Goal: Information Seeking & Learning: Understand process/instructions

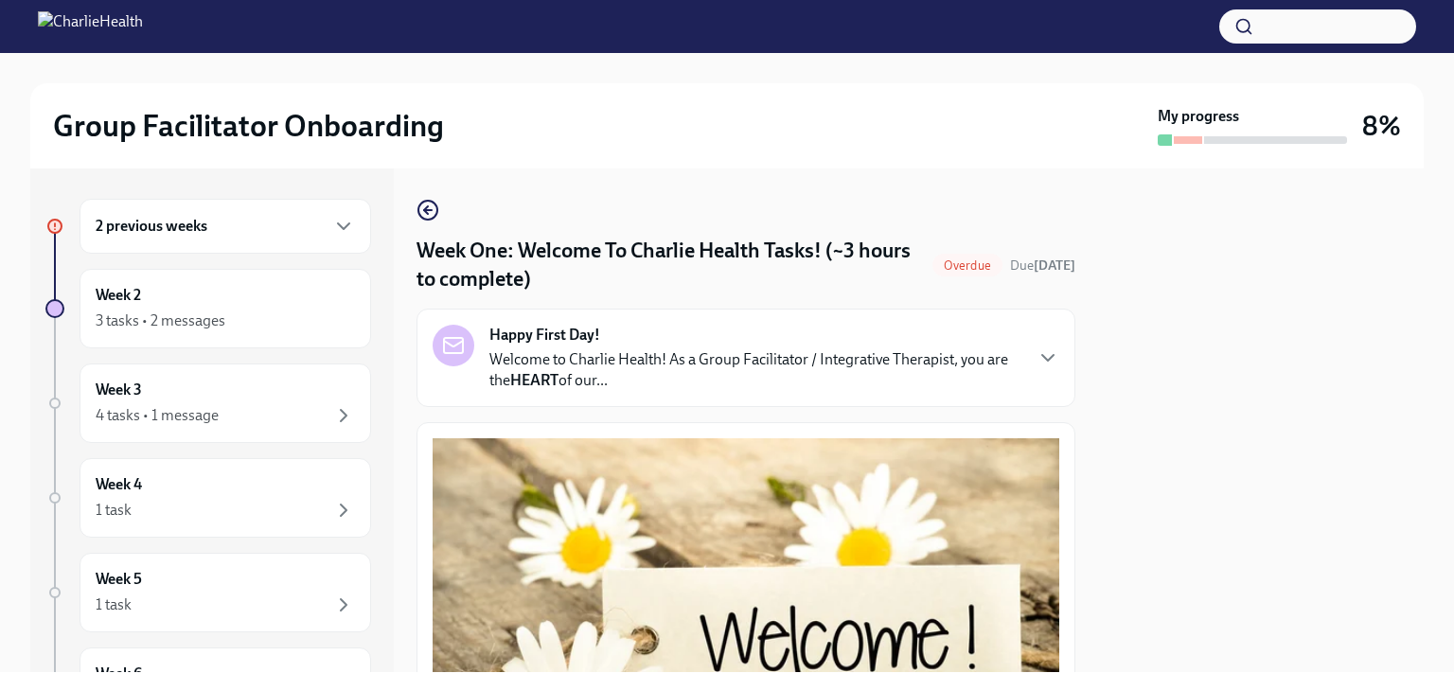
scroll to position [2533, 0]
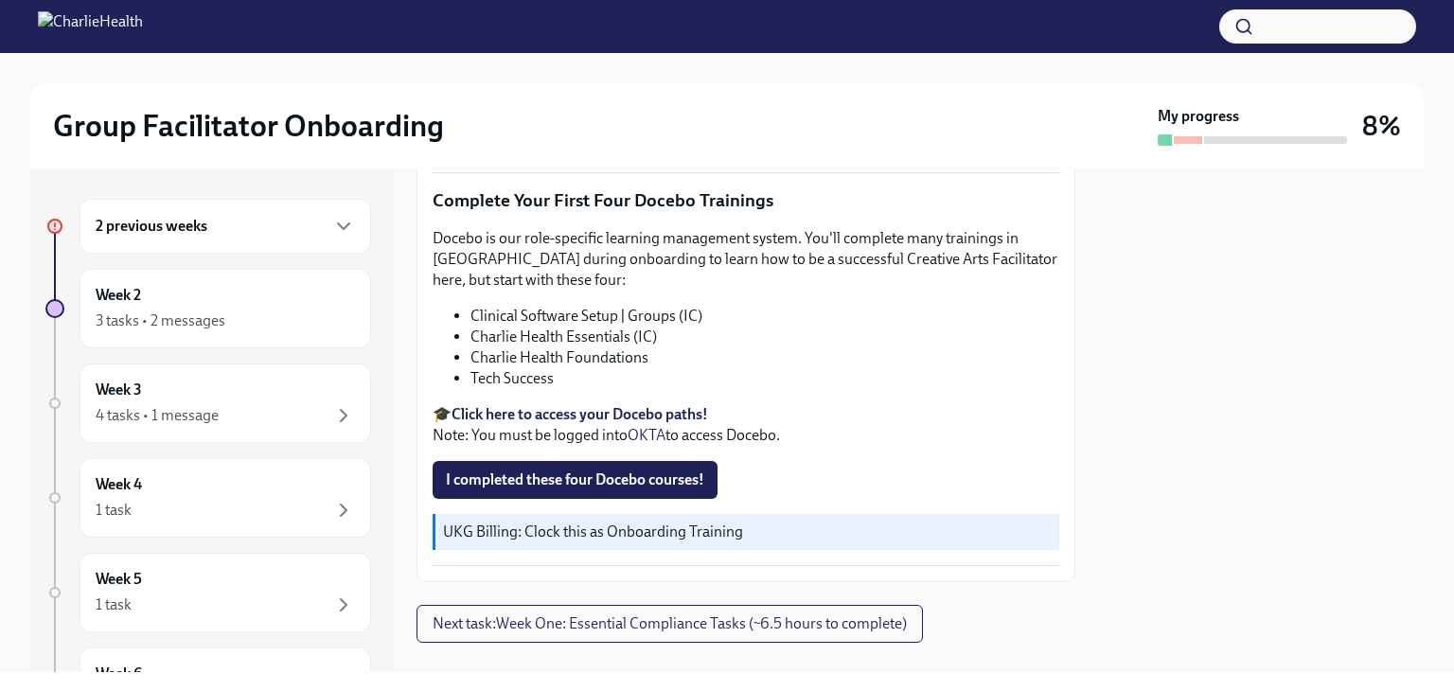
click at [544, 368] on li "Tech Success" at bounding box center [764, 378] width 589 height 21
click at [608, 470] on span "I completed these four Docebo courses!" at bounding box center [575, 479] width 258 height 19
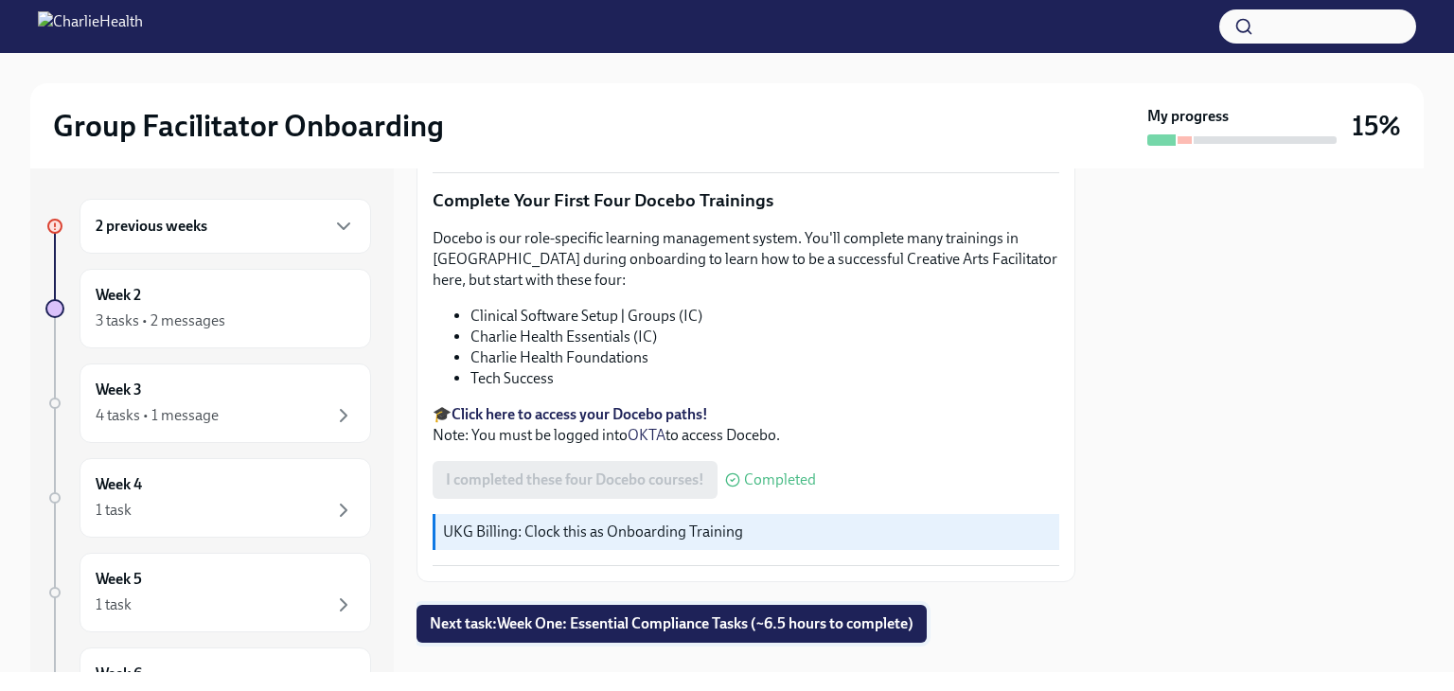
click at [854, 614] on span "Next task : Week One: Essential Compliance Tasks (~6.5 hours to complete)" at bounding box center [672, 623] width 484 height 19
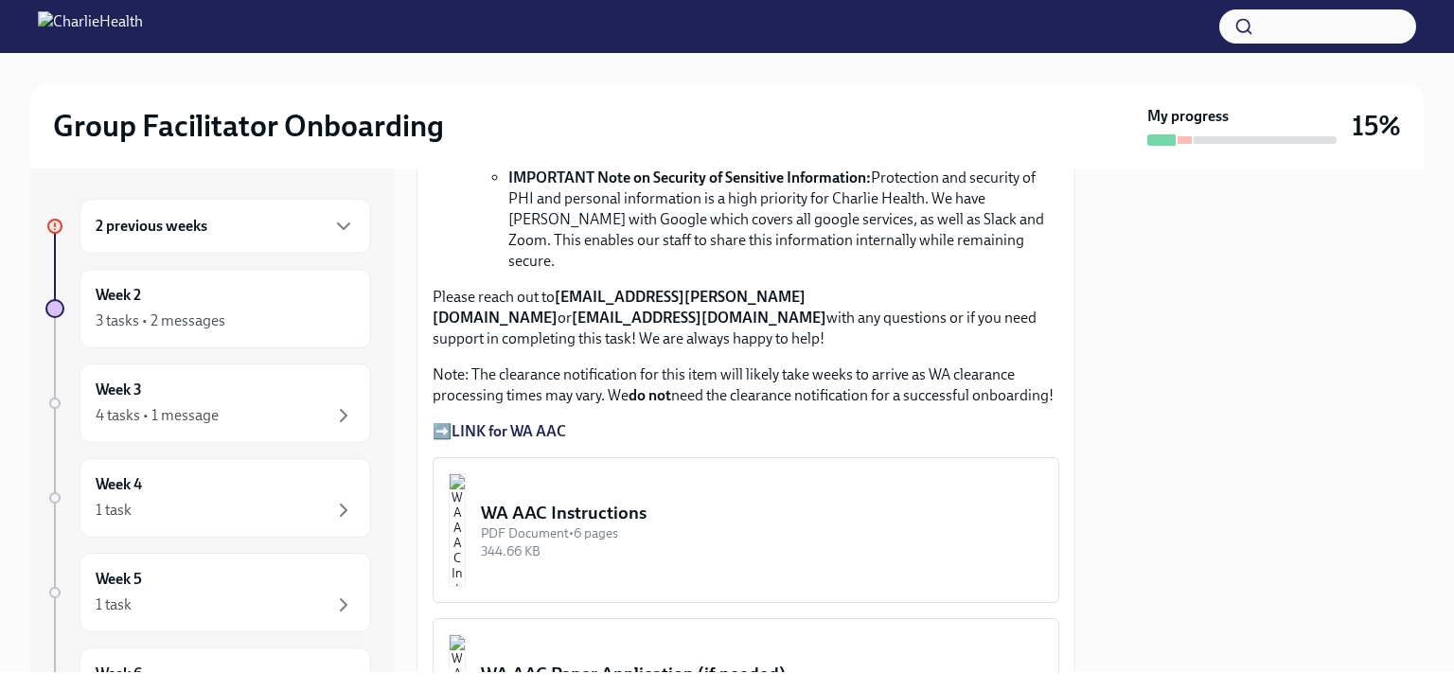
scroll to position [1515, 0]
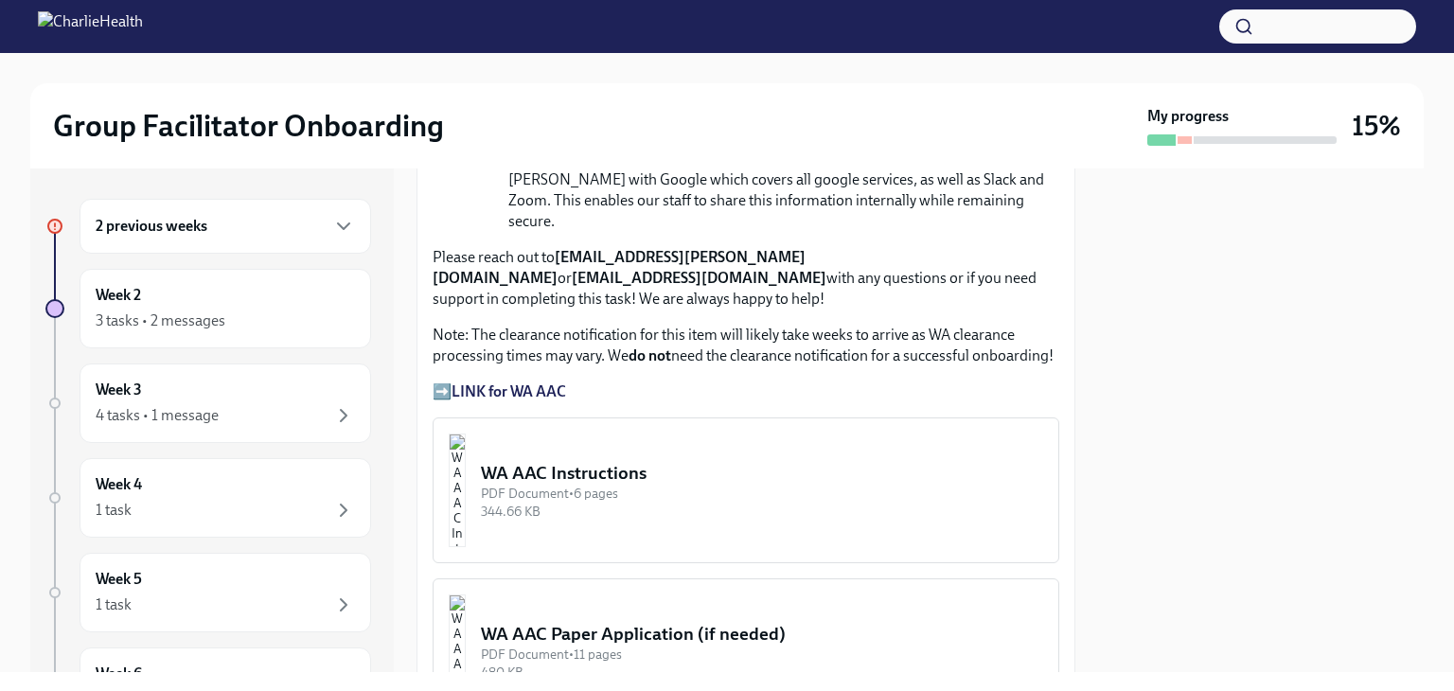
click at [514, 382] on strong "LINK for WA AAC" at bounding box center [509, 391] width 115 height 18
click at [548, 382] on strong "LINK for WA AAC" at bounding box center [509, 391] width 115 height 18
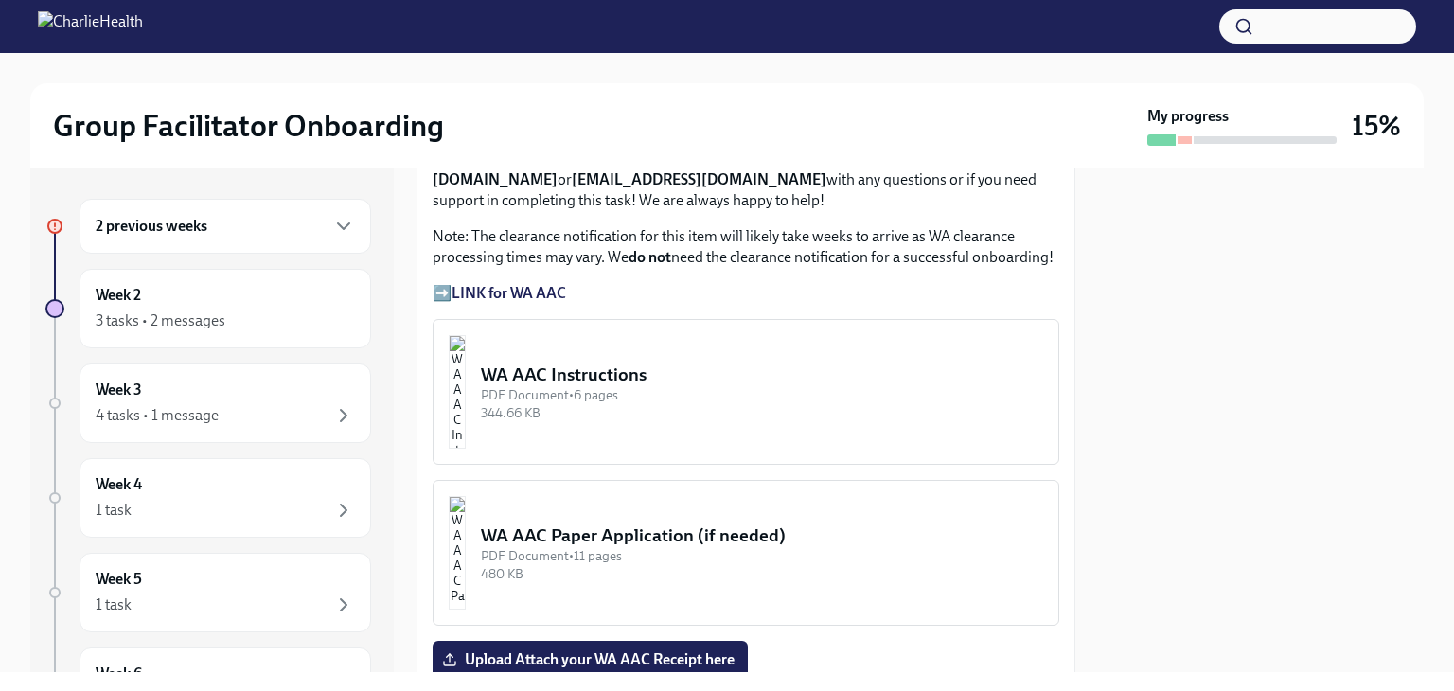
scroll to position [1704, 0]
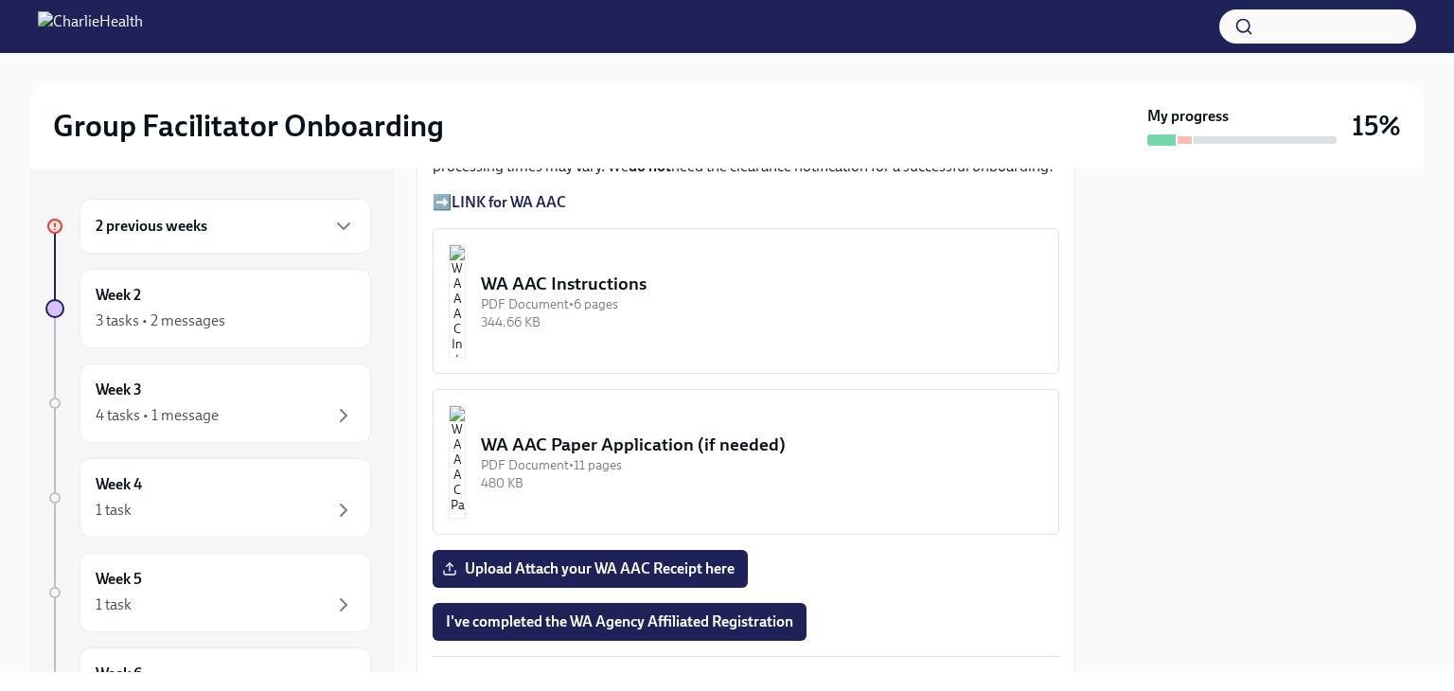
click at [656, 313] on div "344.66 KB" at bounding box center [762, 322] width 562 height 18
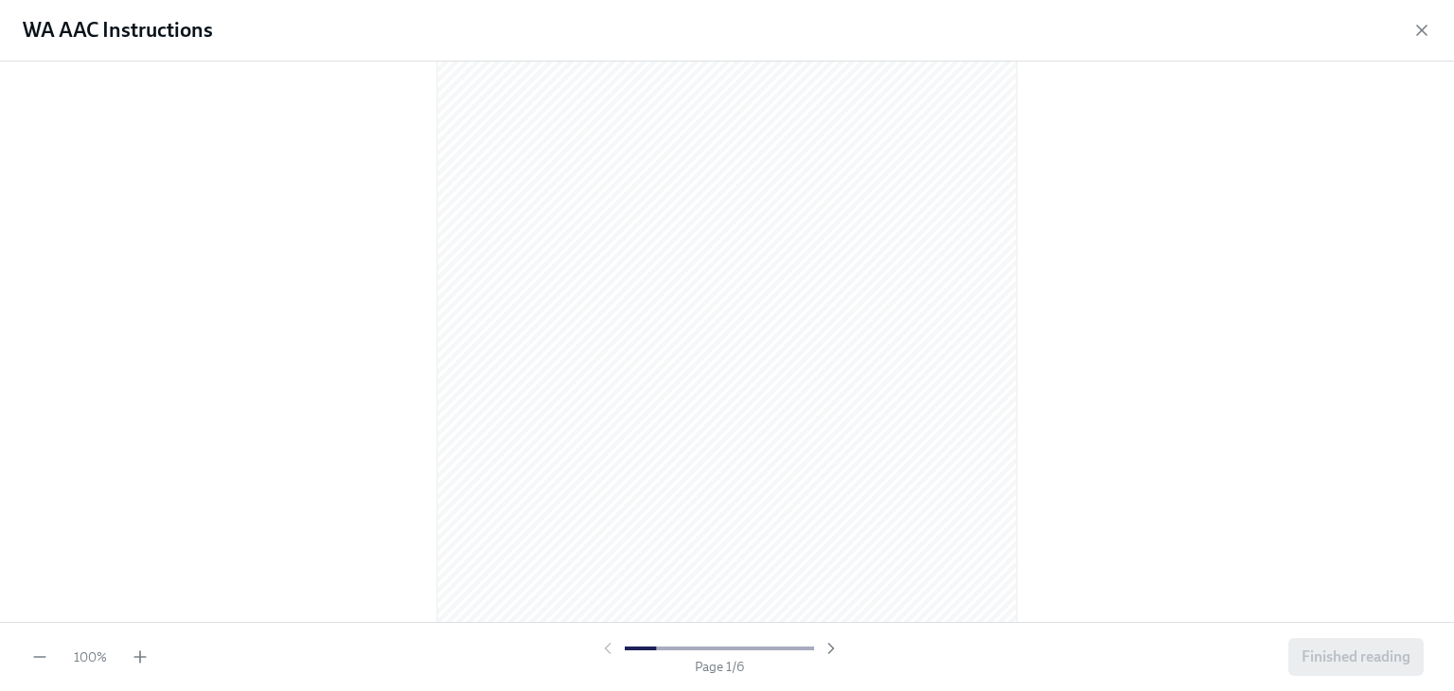
scroll to position [95, 0]
click at [143, 647] on icon "button" at bounding box center [140, 656] width 19 height 19
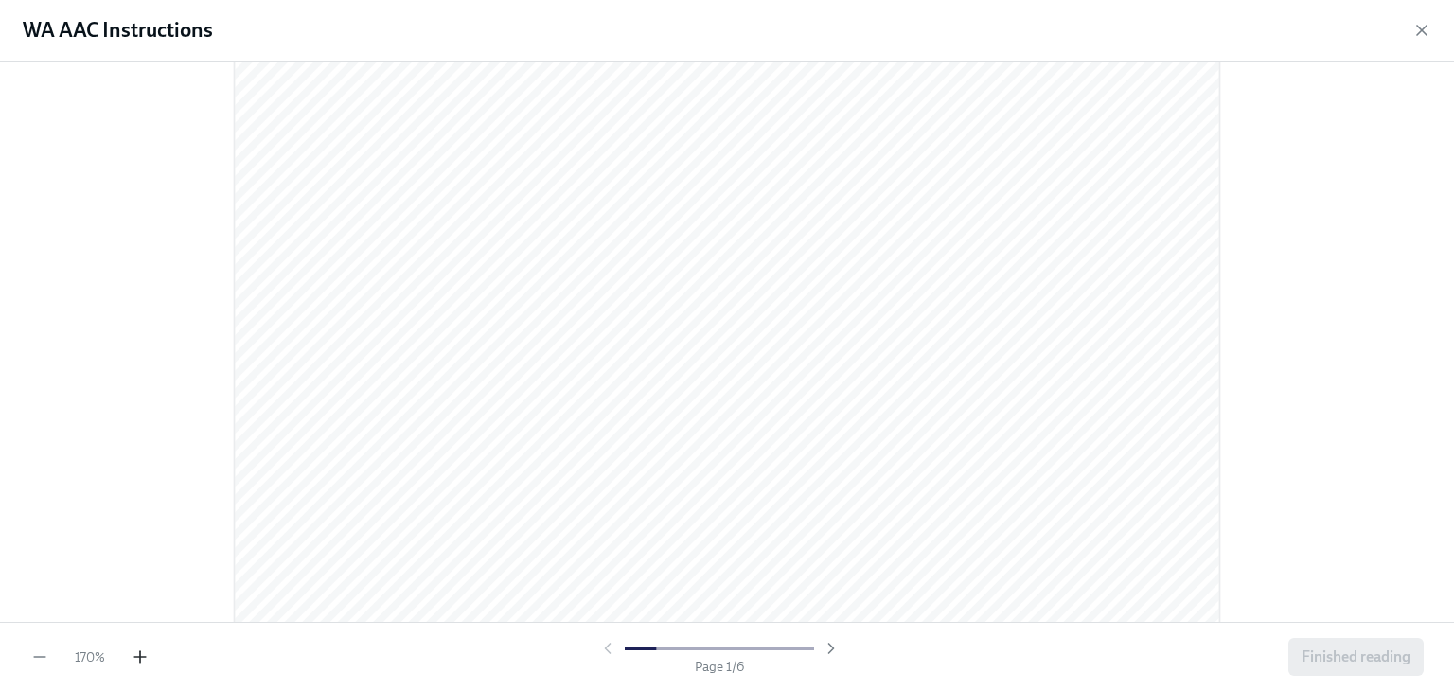
click at [143, 647] on icon "button" at bounding box center [140, 656] width 19 height 19
click at [132, 655] on icon "button" at bounding box center [140, 656] width 19 height 19
click at [132, 651] on icon "button" at bounding box center [140, 656] width 19 height 19
click at [1420, 29] on icon "button" at bounding box center [1421, 30] width 9 height 9
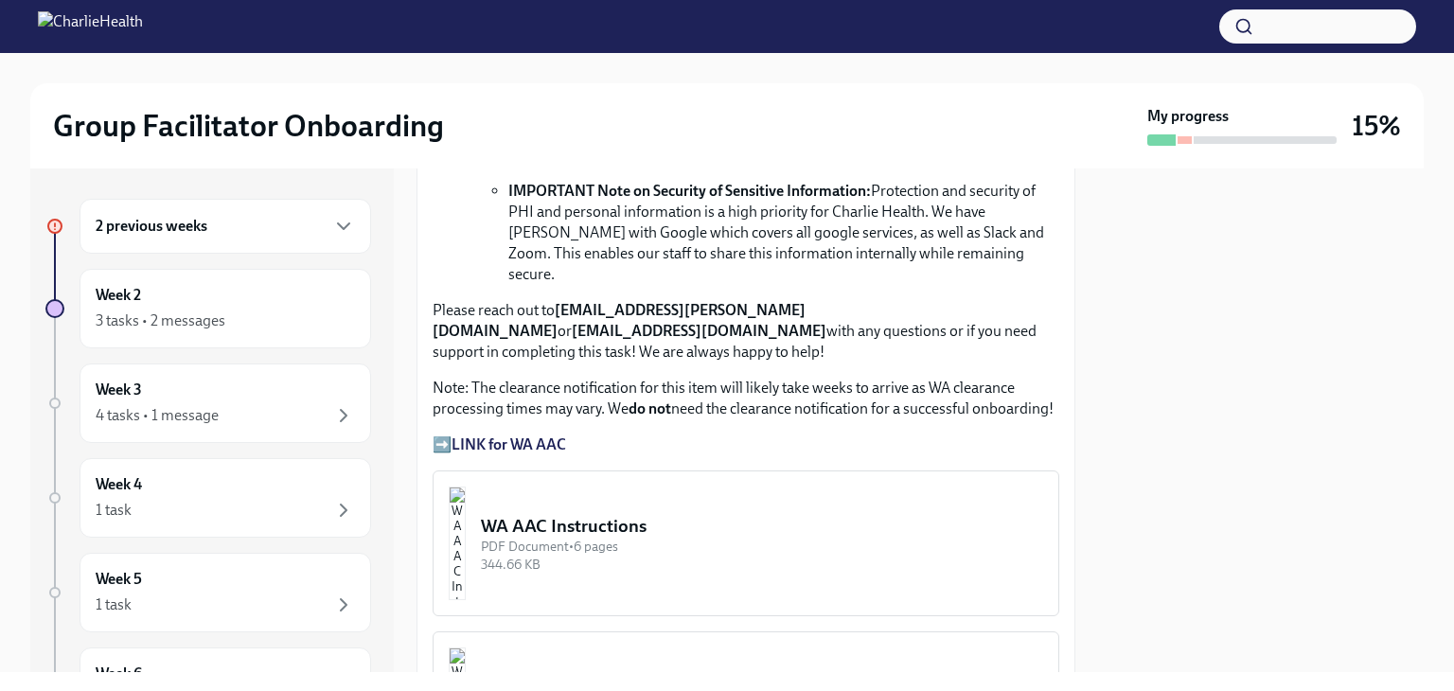
scroll to position [1420, 0]
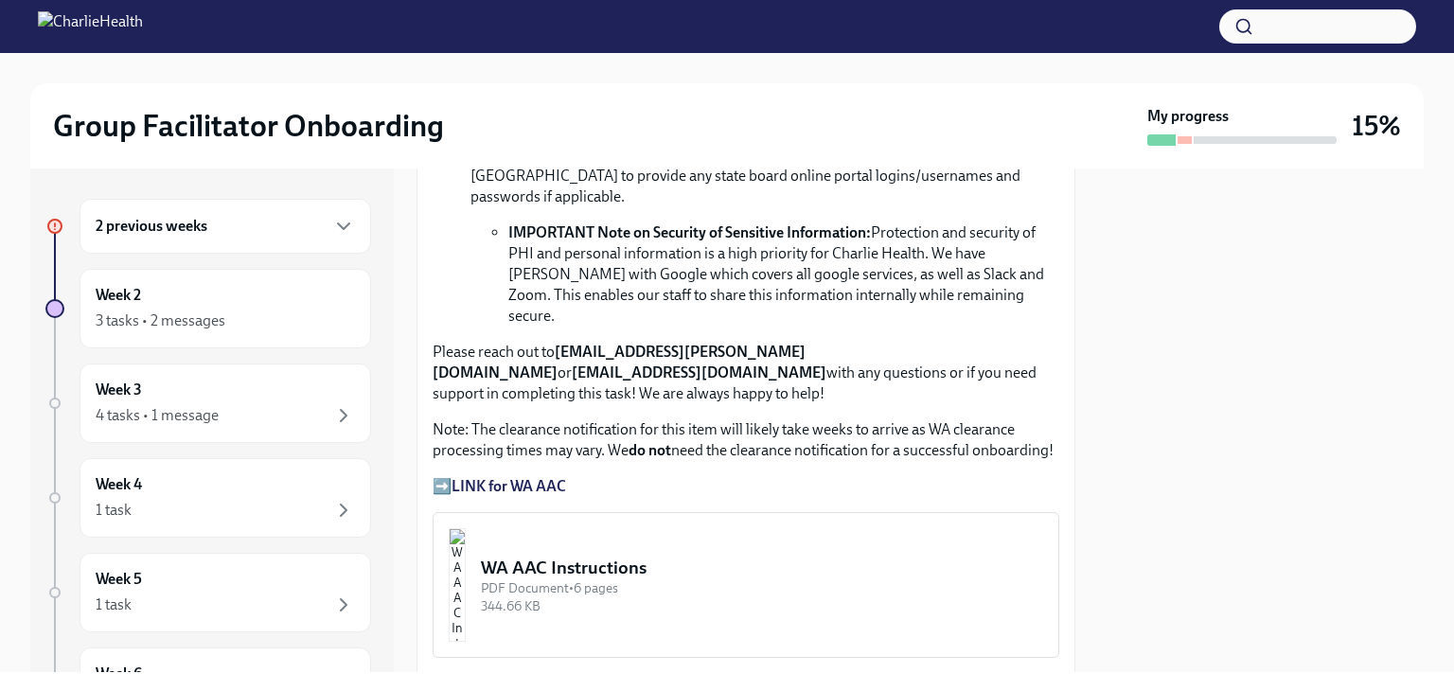
click at [550, 477] on strong "LINK for WA AAC" at bounding box center [509, 486] width 115 height 18
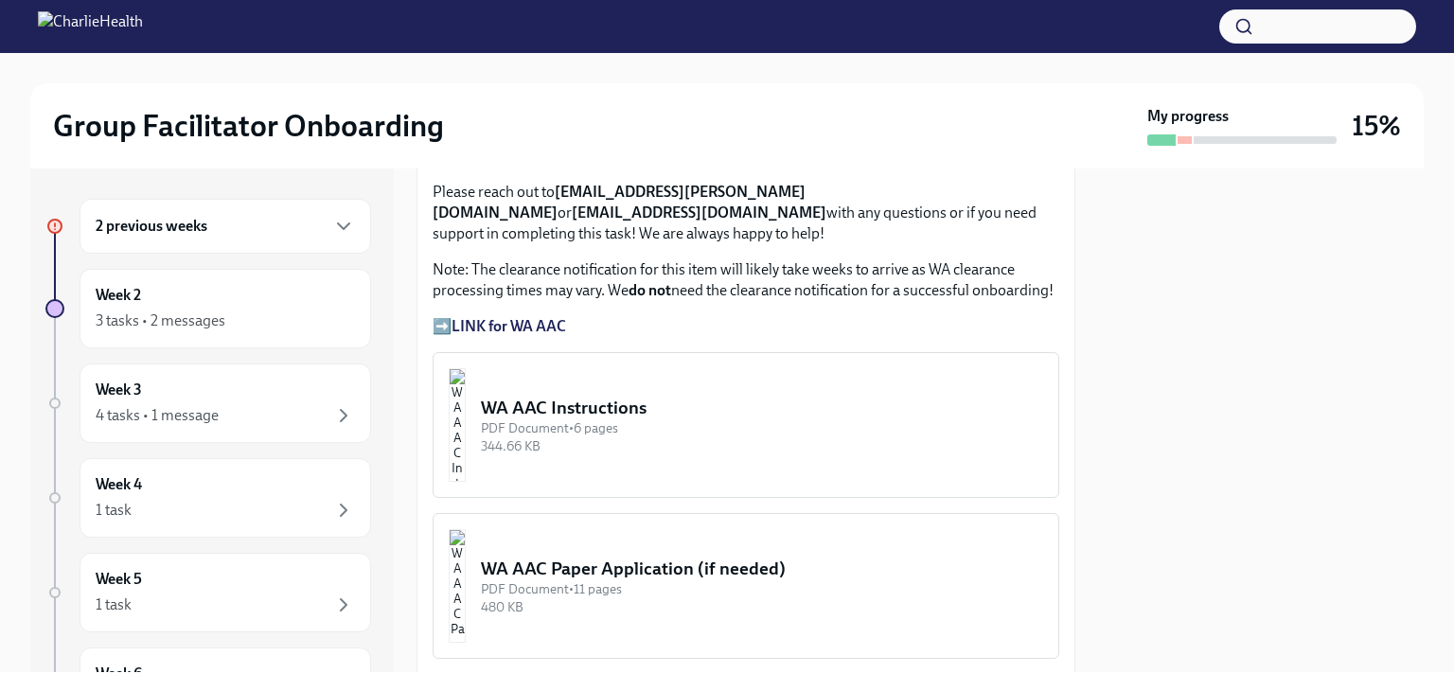
scroll to position [1609, 0]
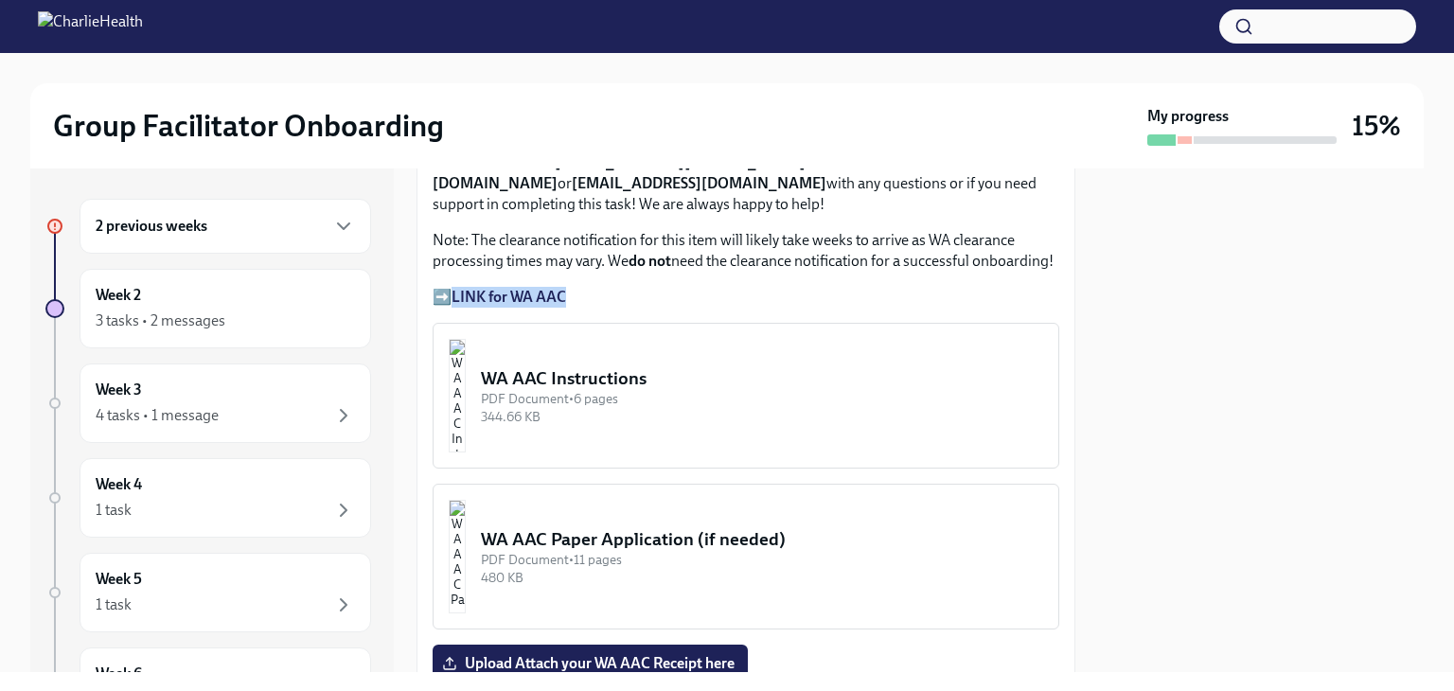
drag, startPoint x: 595, startPoint y: 239, endPoint x: 451, endPoint y: 243, distance: 144.9
click at [451, 287] on p "➡️ LINK for WA AAC" at bounding box center [746, 297] width 627 height 21
copy p "LINK for WA AAC"
click at [1415, 296] on div at bounding box center [1261, 420] width 326 height 504
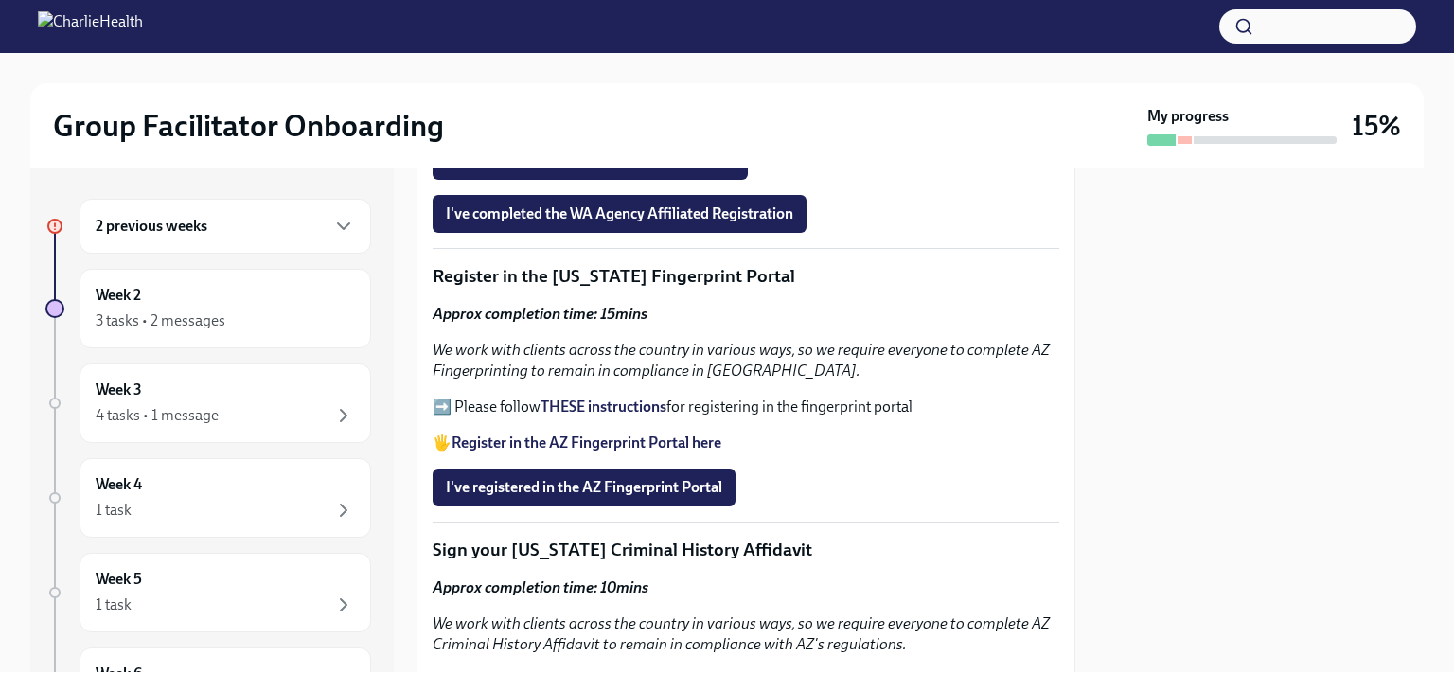
scroll to position [2082, 0]
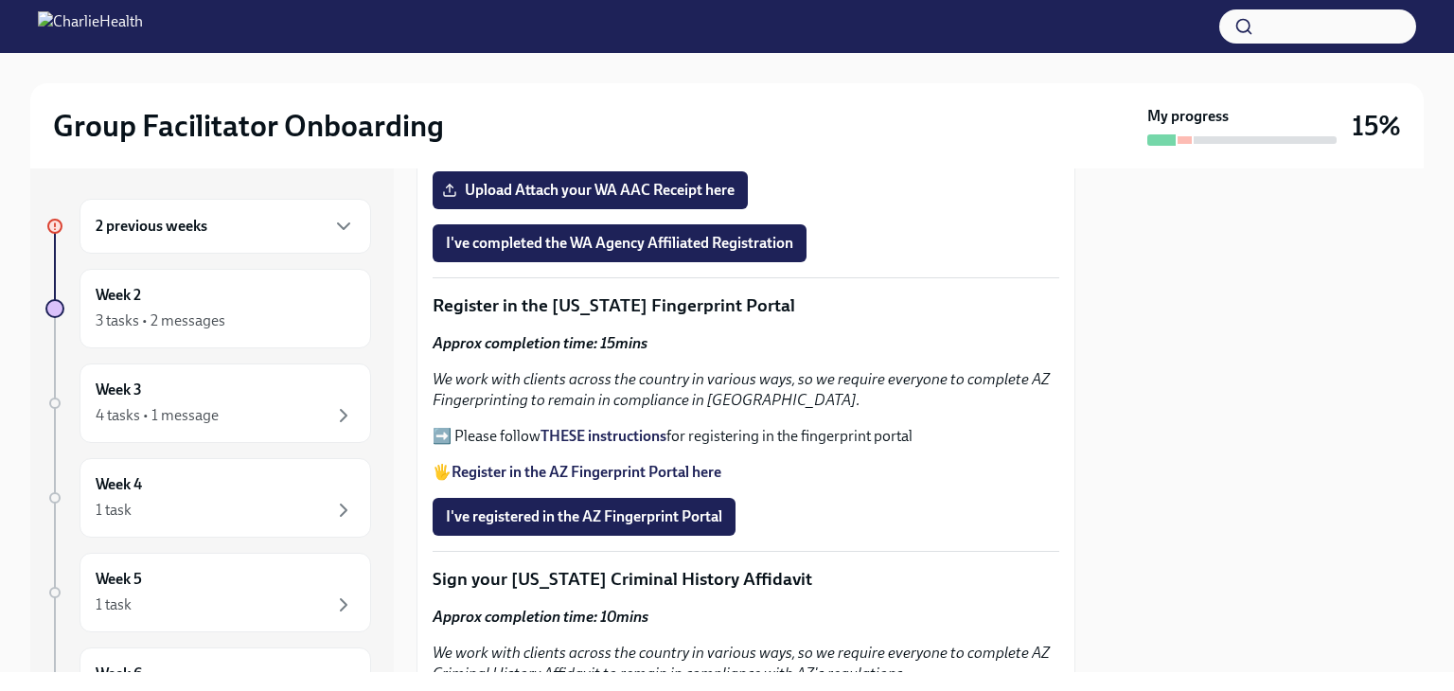
click at [547, 427] on strong "THESE instructions" at bounding box center [604, 436] width 126 height 18
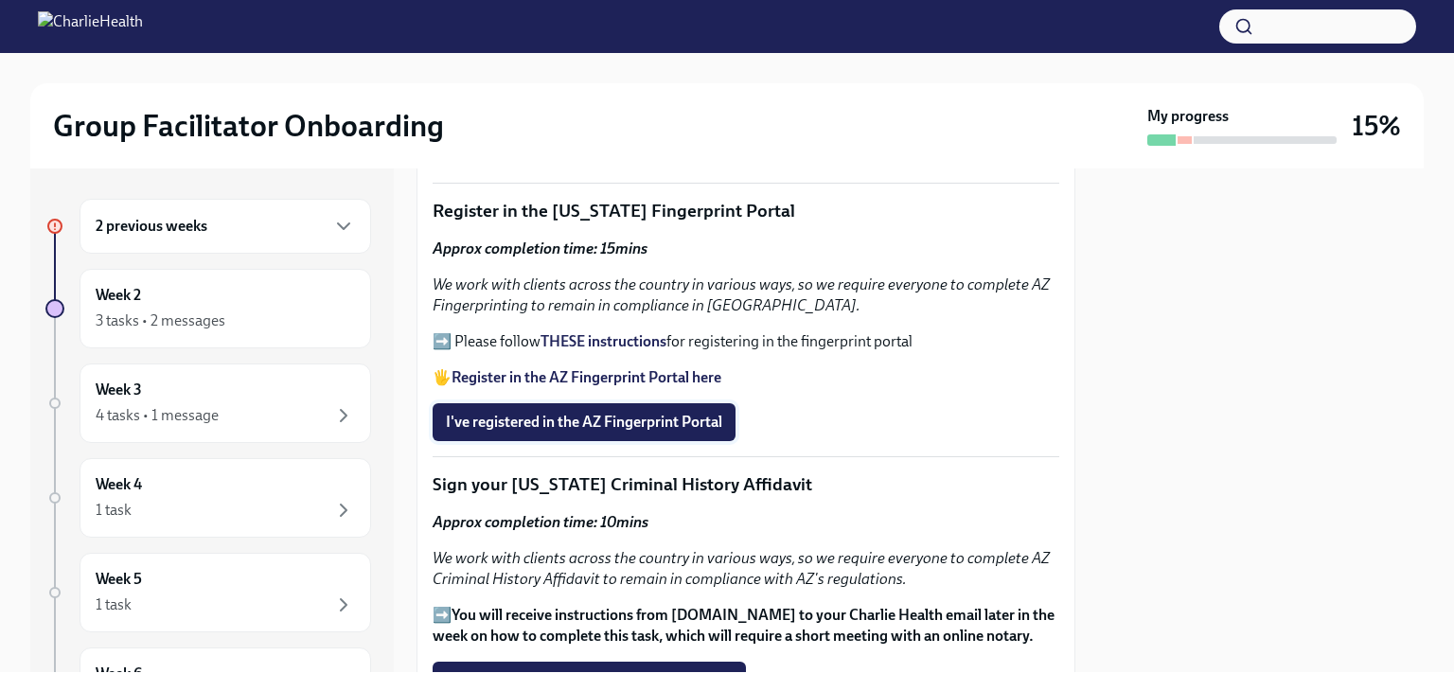
click at [673, 413] on span "I've registered in the AZ Fingerprint Portal" at bounding box center [584, 422] width 276 height 19
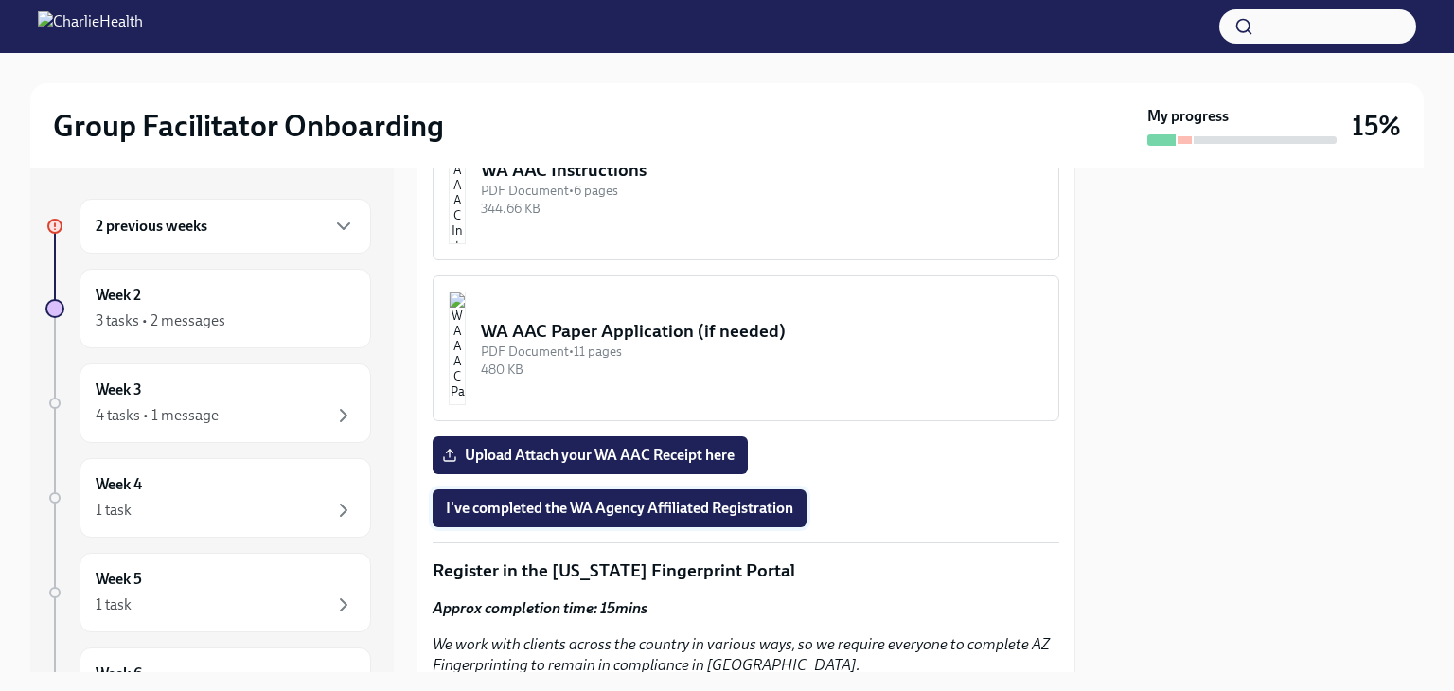
scroll to position [1533, 0]
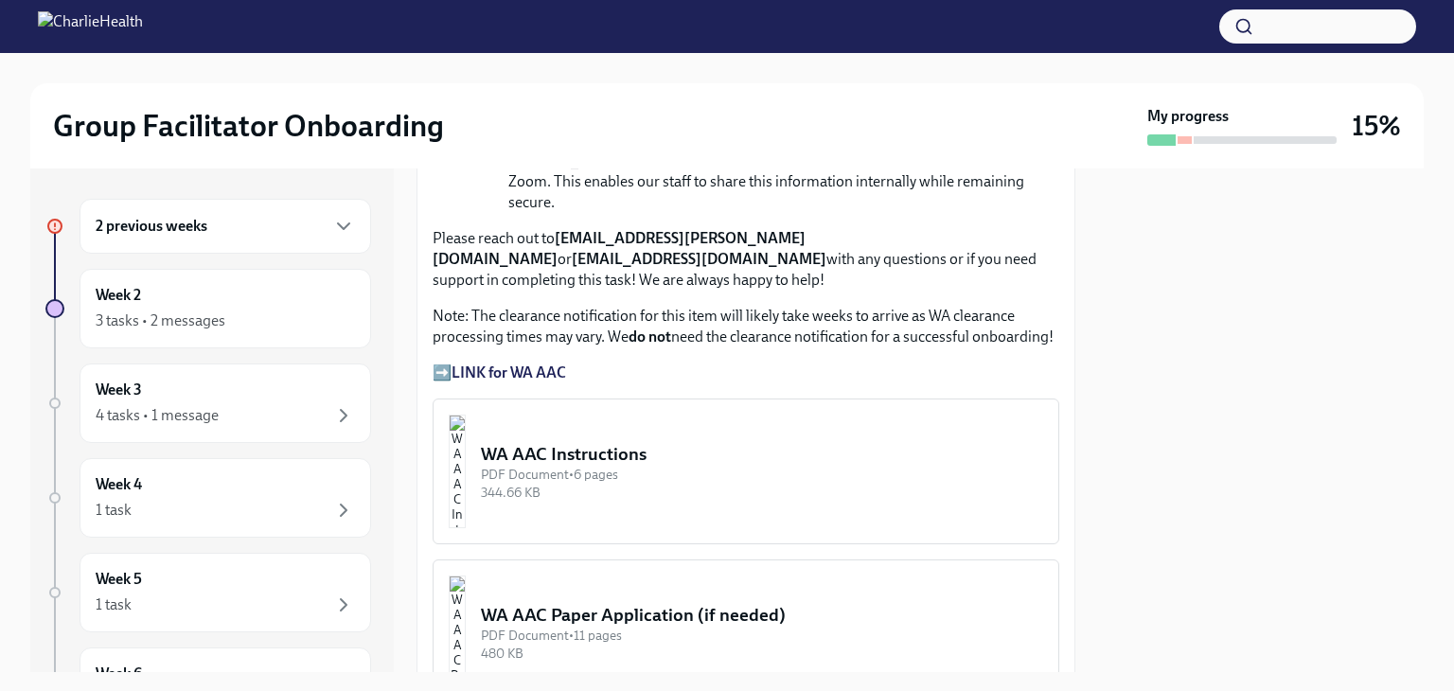
click at [466, 418] on img "button" at bounding box center [457, 472] width 17 height 114
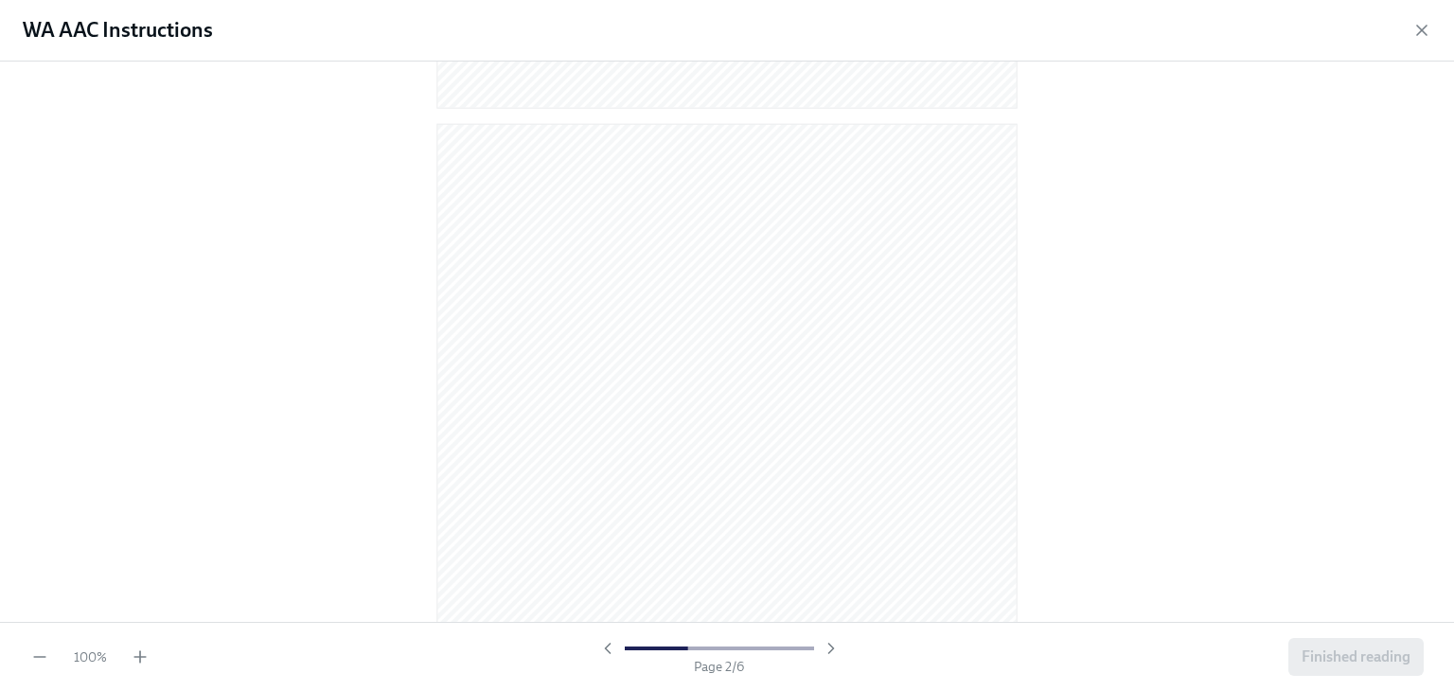
scroll to position [757, 0]
click at [144, 657] on icon "button" at bounding box center [140, 656] width 19 height 19
click at [144, 657] on icon "button" at bounding box center [139, 657] width 11 height 0
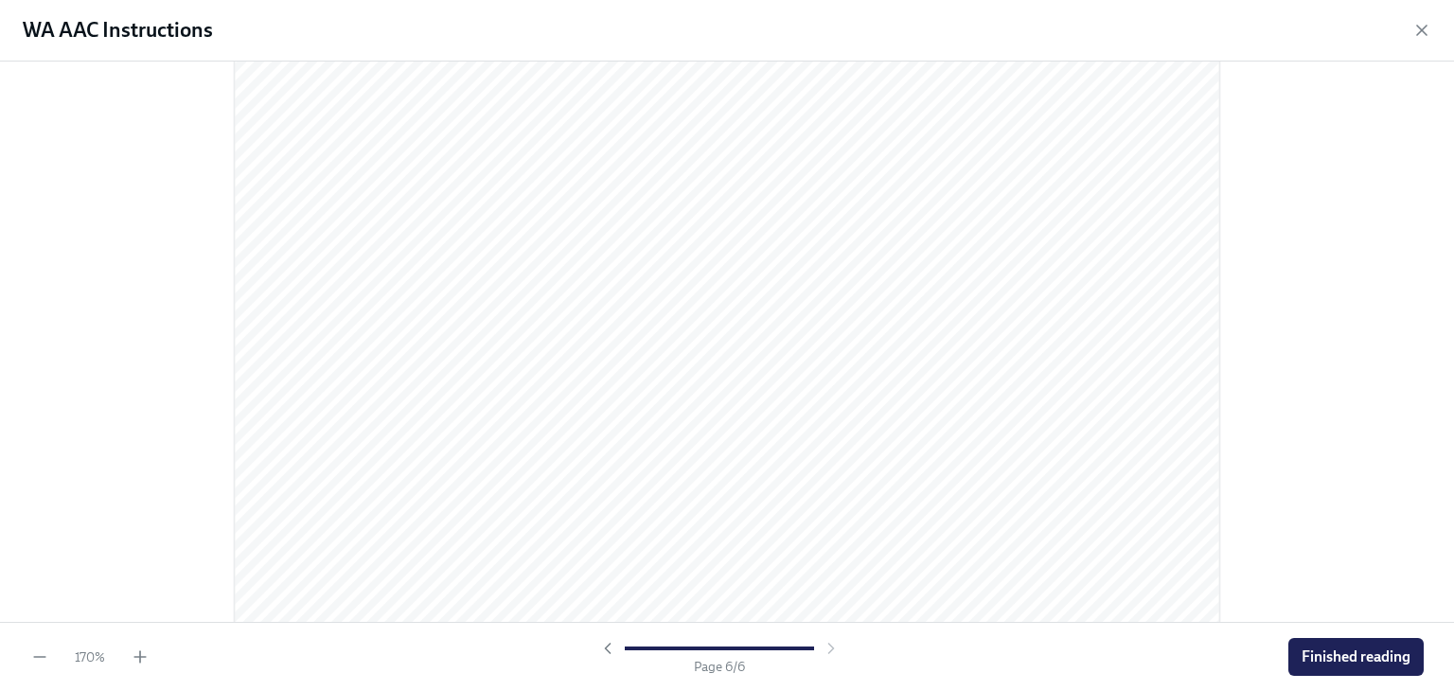
scroll to position [7207, 0]
click at [1367, 661] on span "Finished reading" at bounding box center [1356, 656] width 109 height 19
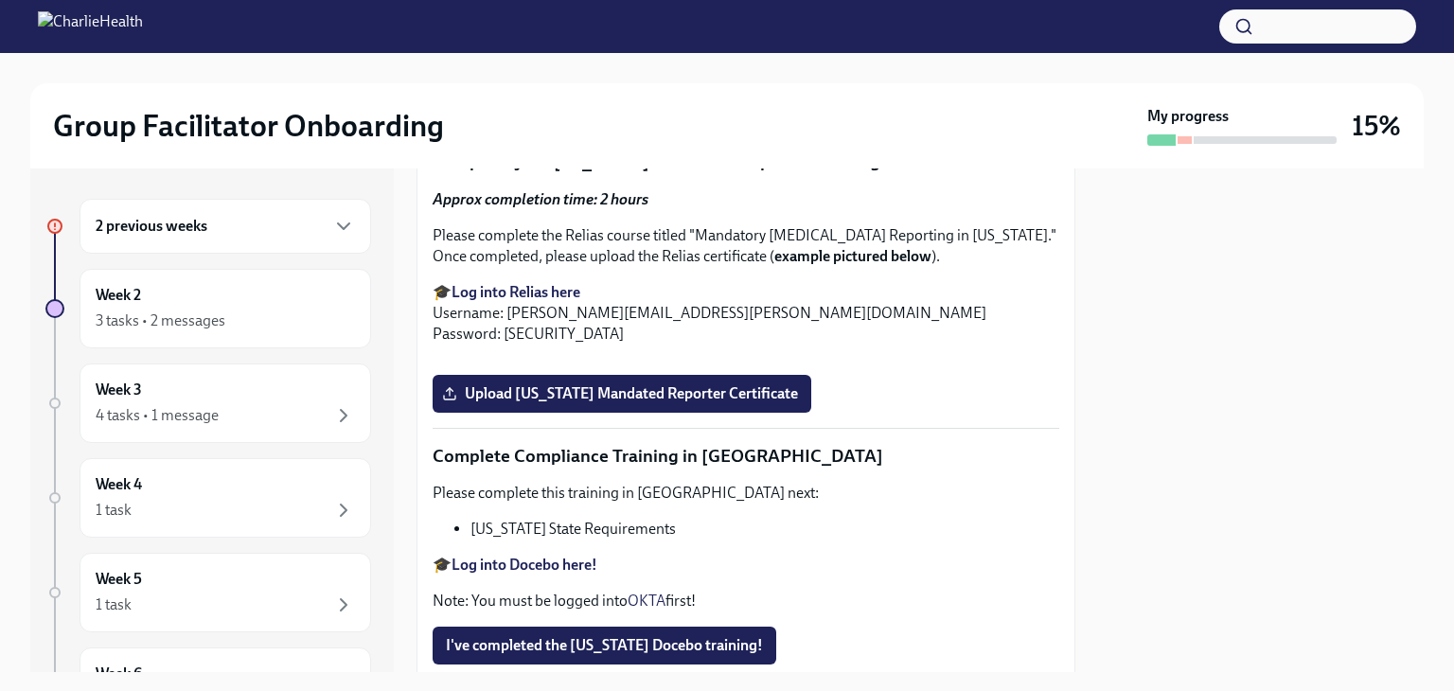
scroll to position [3333, 0]
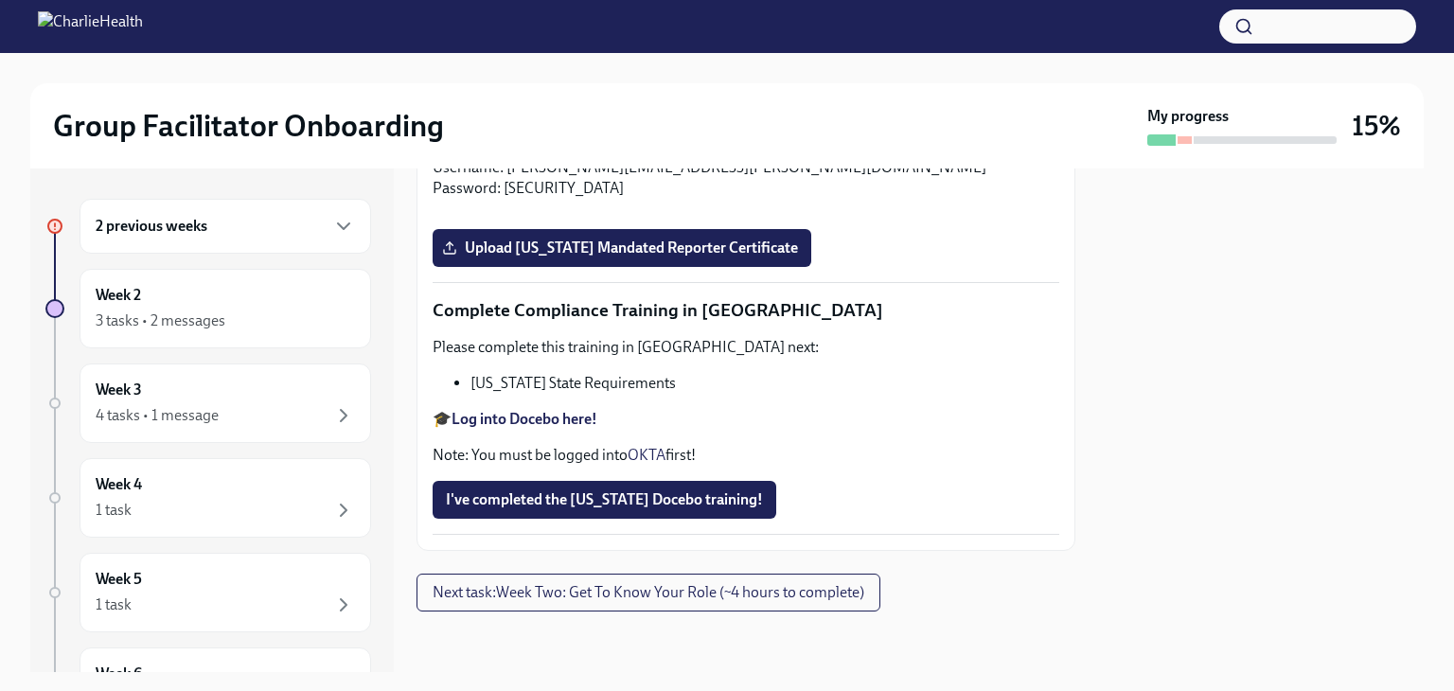
click at [228, 232] on div "2 previous weeks" at bounding box center [225, 226] width 259 height 23
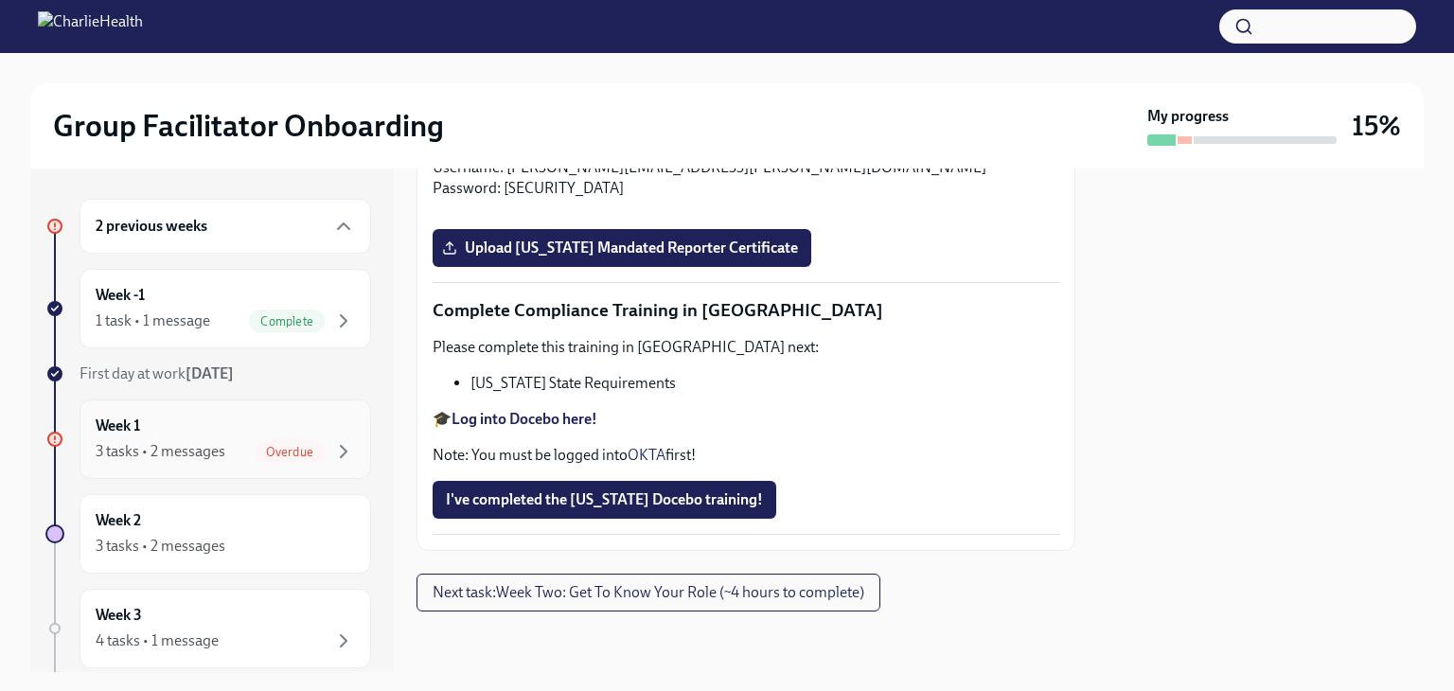
click at [276, 445] on span "Overdue" at bounding box center [290, 452] width 70 height 14
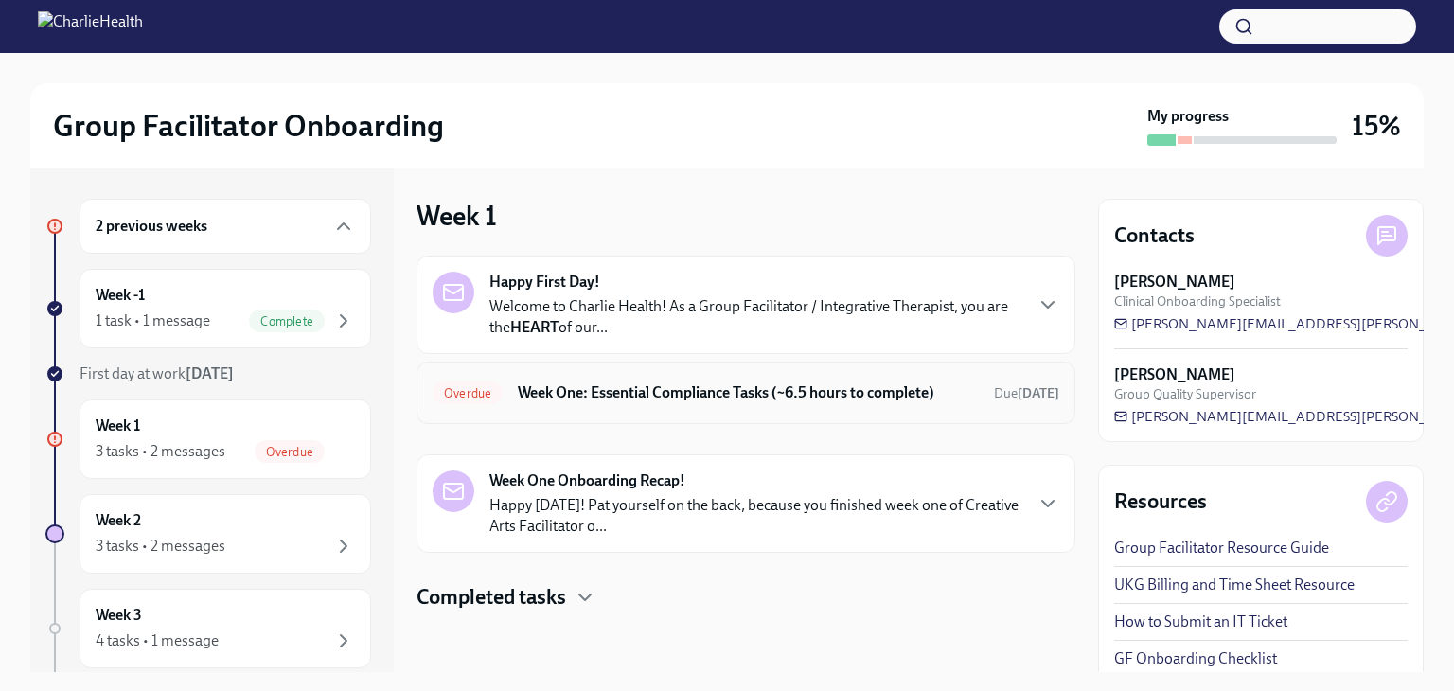
click at [766, 396] on h6 "Week One: Essential Compliance Tasks (~6.5 hours to complete)" at bounding box center [748, 392] width 461 height 21
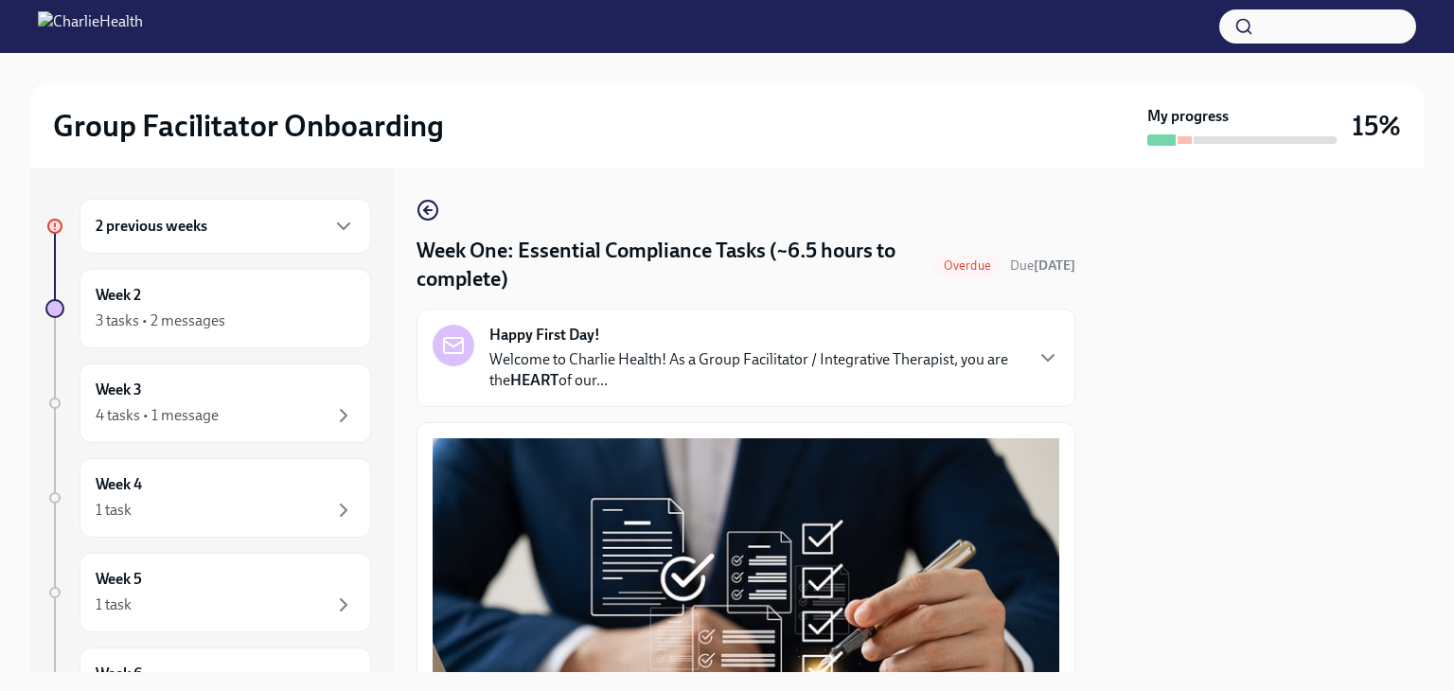
click at [272, 233] on div "2 previous weeks" at bounding box center [225, 226] width 259 height 23
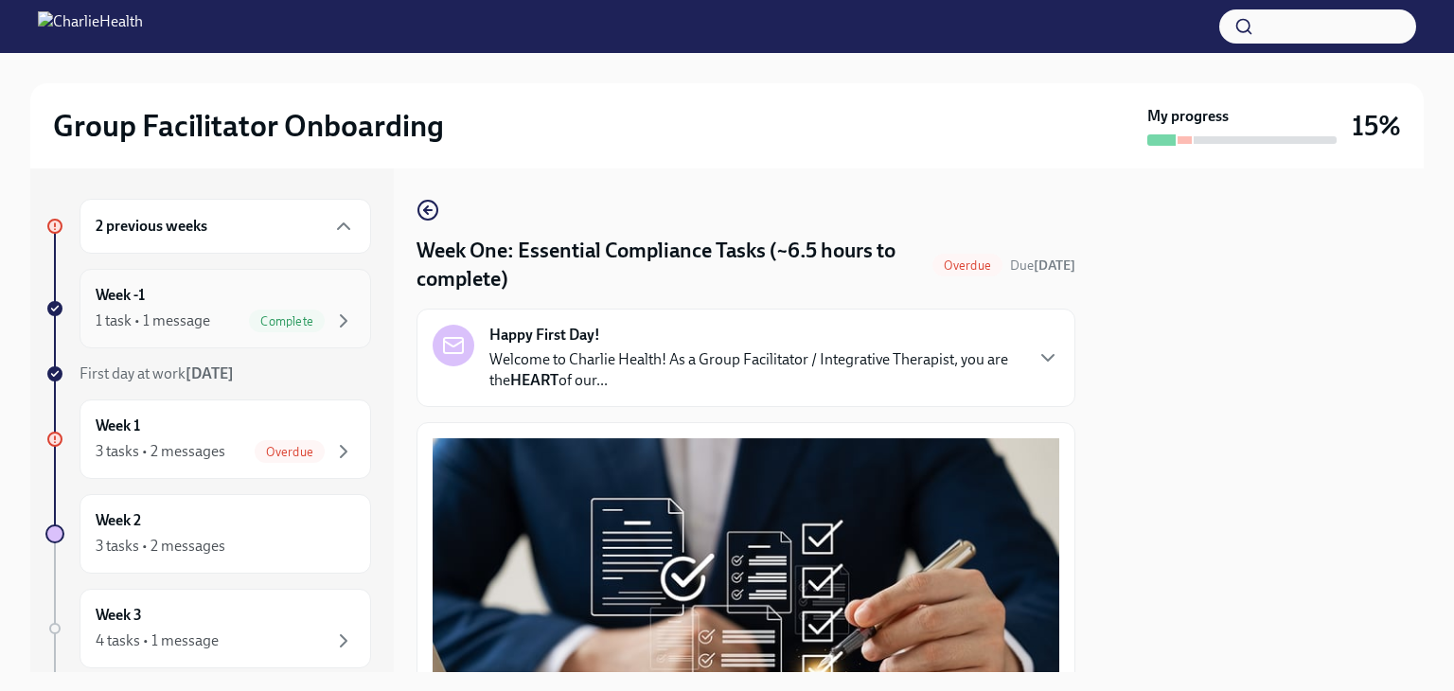
click at [220, 311] on div "1 task • 1 message Complete" at bounding box center [225, 321] width 259 height 23
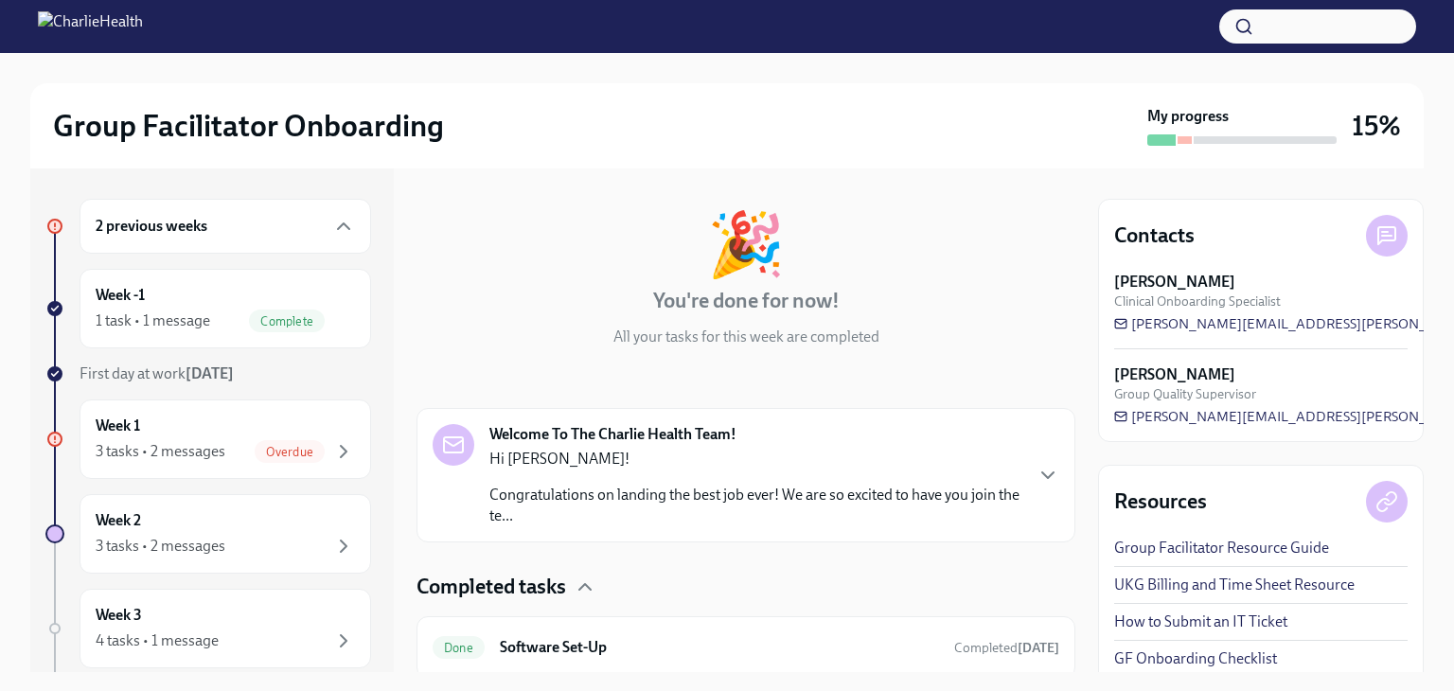
scroll to position [139, 0]
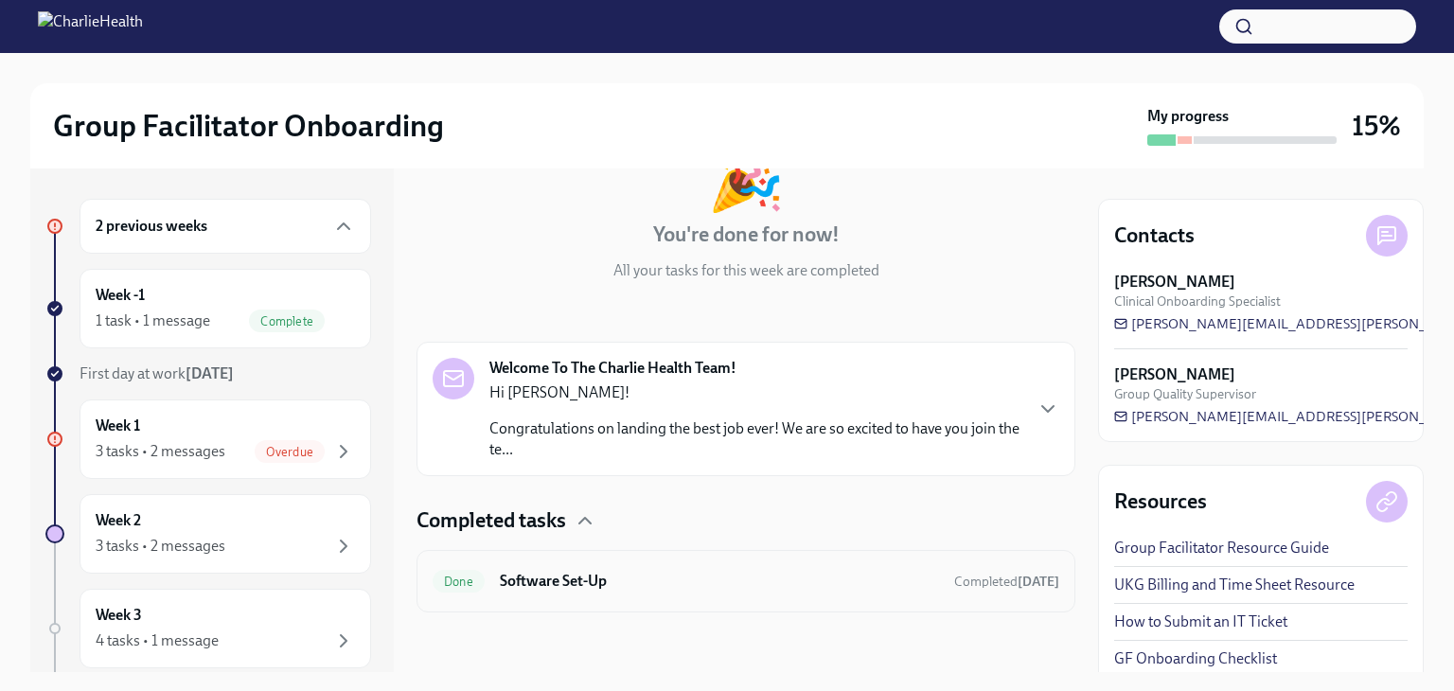
click at [644, 574] on h6 "Software Set-Up" at bounding box center [719, 581] width 439 height 21
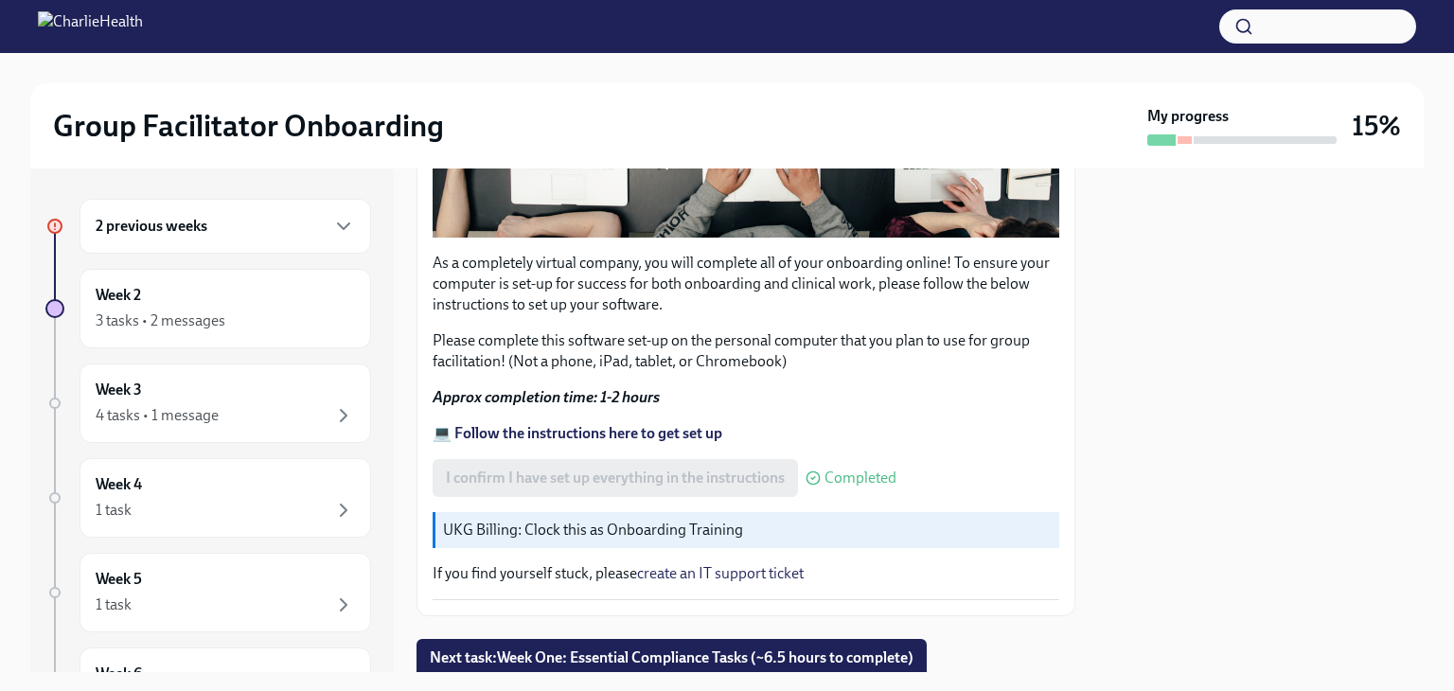
scroll to position [635, 0]
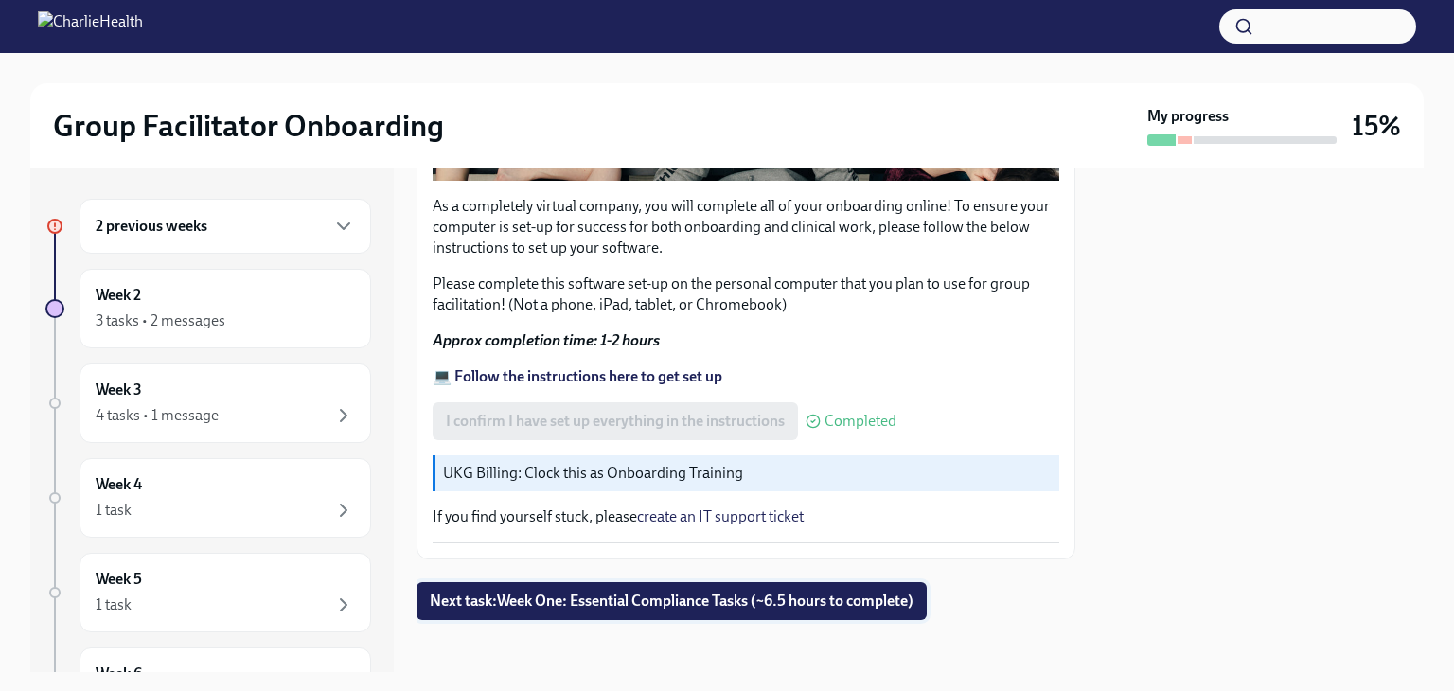
click at [663, 592] on span "Next task : Week One: Essential Compliance Tasks (~6.5 hours to complete)" at bounding box center [672, 601] width 484 height 19
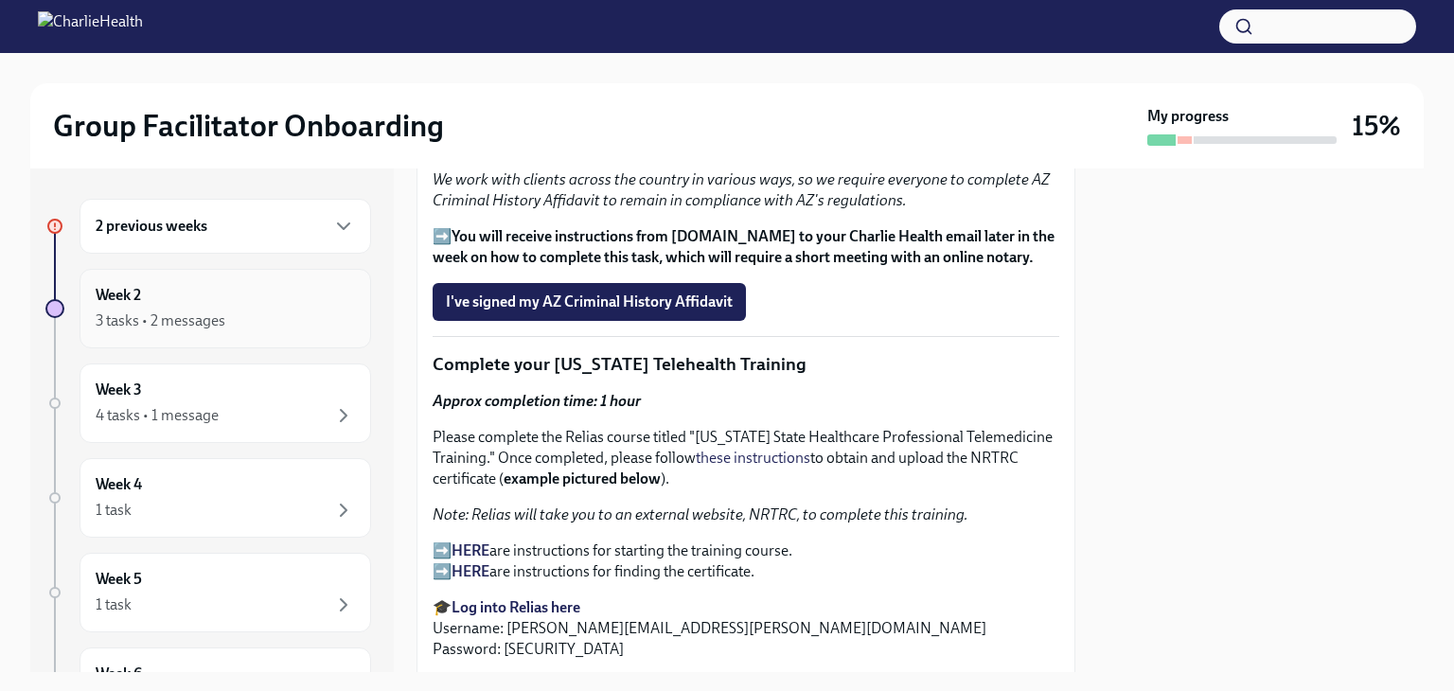
click at [190, 332] on div "Week 2 3 tasks • 2 messages" at bounding box center [226, 309] width 292 height 80
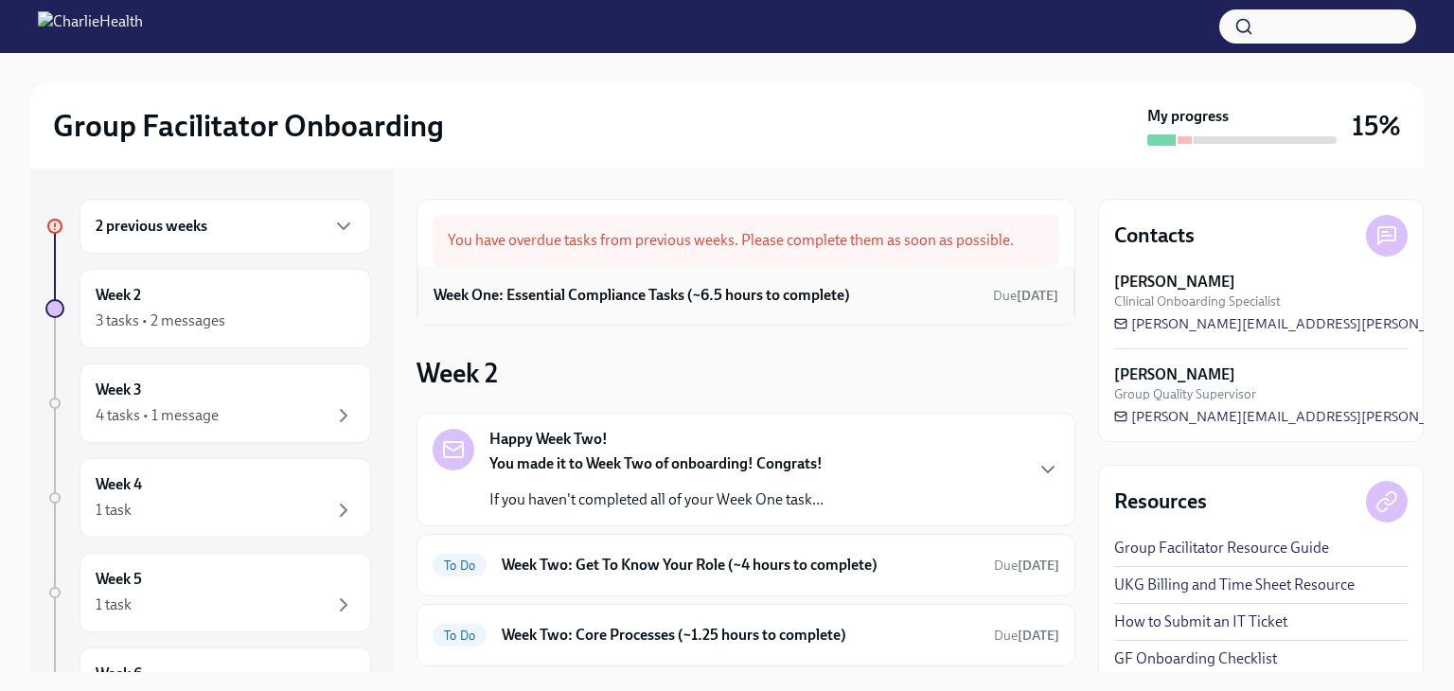
click at [810, 296] on h6 "Week One: Essential Compliance Tasks (~6.5 hours to complete)" at bounding box center [642, 295] width 416 height 21
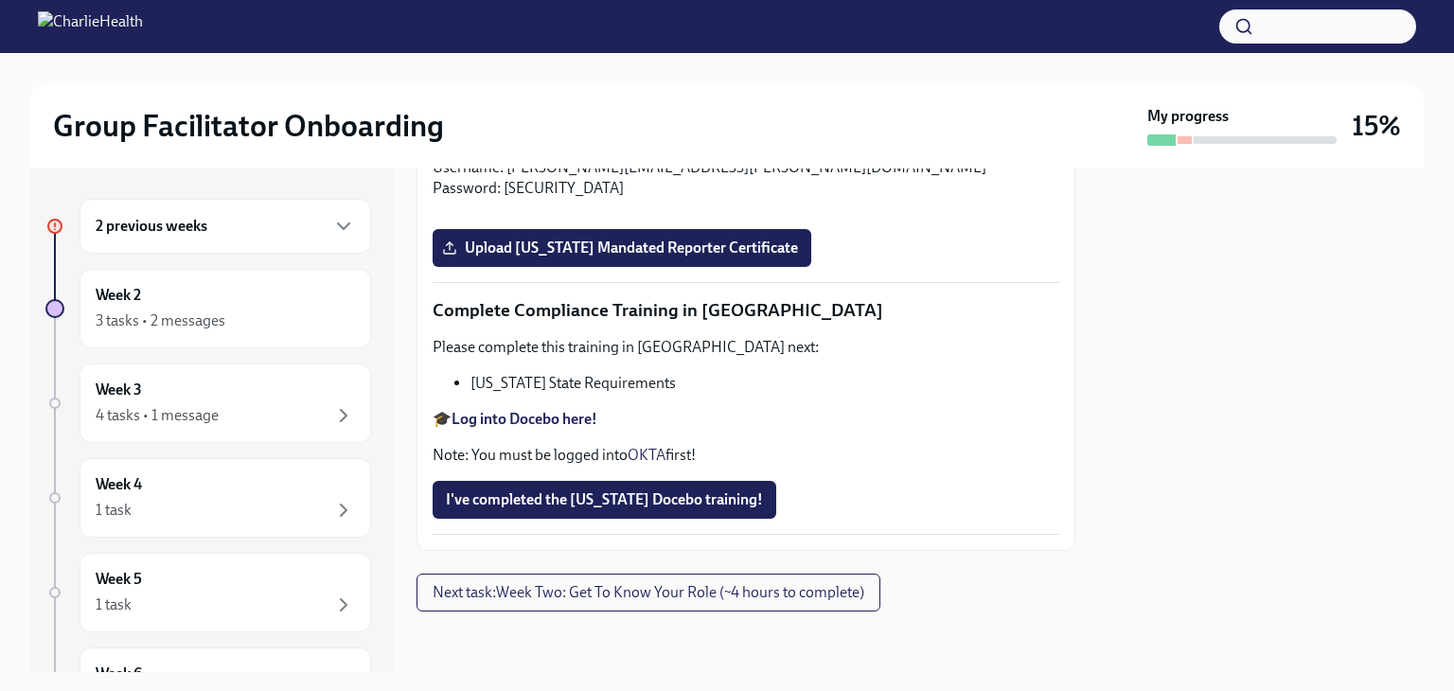
scroll to position [3712, 0]
